Goal: Task Accomplishment & Management: Manage account settings

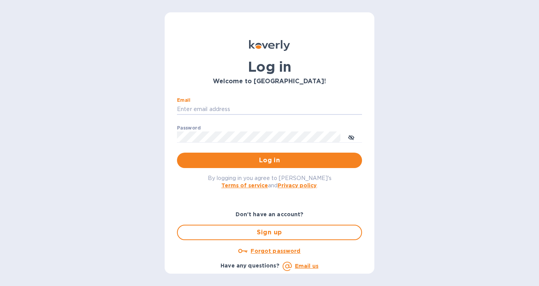
type input "[PERSON_NAME][EMAIL_ADDRESS][PERSON_NAME][DOMAIN_NAME]"
click at [268, 161] on button "Log in" at bounding box center [269, 160] width 185 height 15
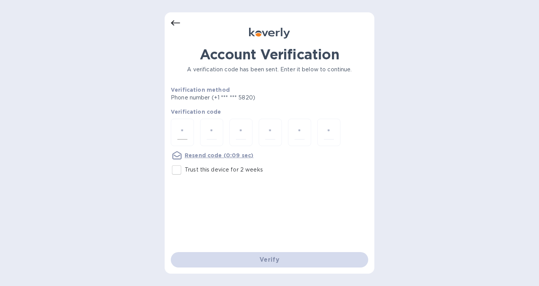
click at [182, 128] on input "number" at bounding box center [182, 132] width 10 height 14
type input "5"
type input "6"
type input "7"
type input "9"
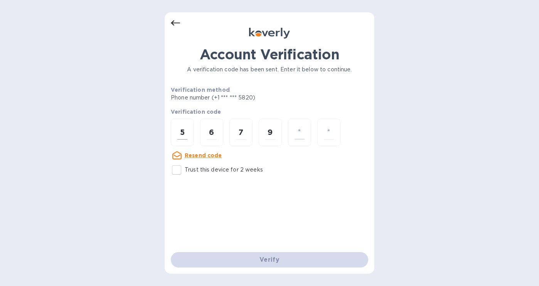
type input "0"
type input "2"
